Goal: Information Seeking & Learning: Learn about a topic

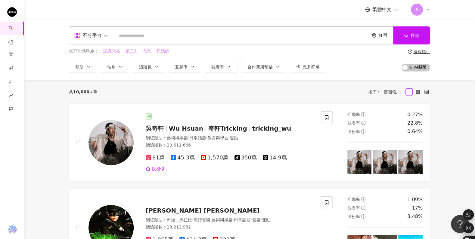
click at [429, 6] on div "S" at bounding box center [420, 10] width 19 height 12
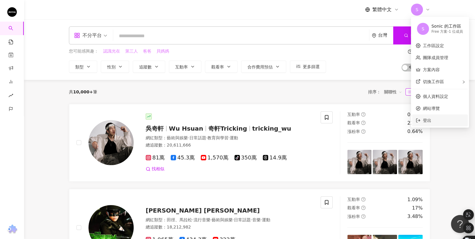
click at [439, 121] on span "登出" at bounding box center [443, 120] width 41 height 7
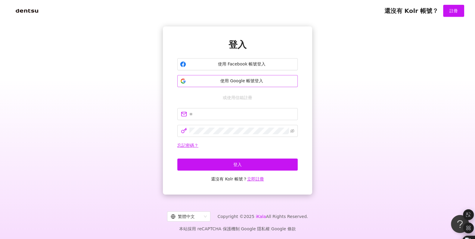
click at [255, 81] on span "使用 Google 帳號登入" at bounding box center [241, 81] width 106 height 6
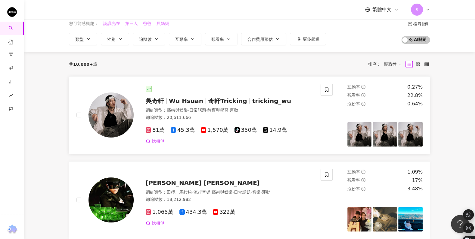
scroll to position [27, 0]
click at [226, 103] on span "奇軒Tricking" at bounding box center [227, 101] width 39 height 7
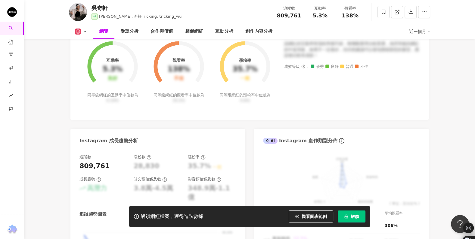
scroll to position [236, 0]
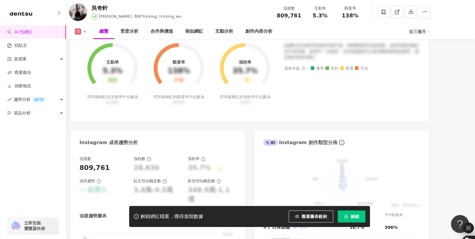
click at [12, 141] on div "button" at bounding box center [33, 140] width 66 height 40
